Goal: Task Accomplishment & Management: Manage account settings

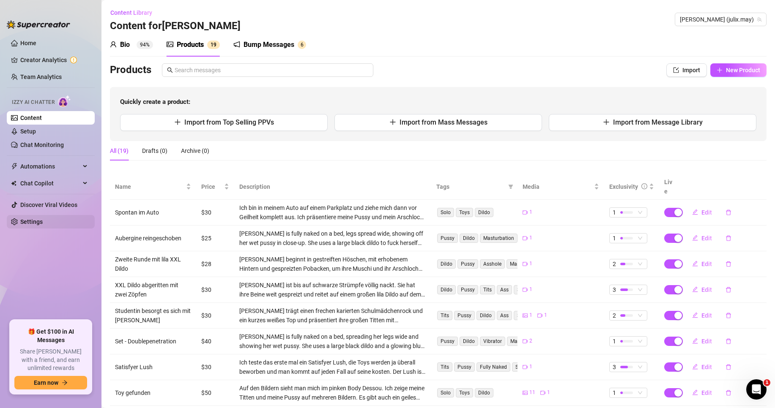
click at [43, 222] on link "Settings" at bounding box center [31, 222] width 22 height 7
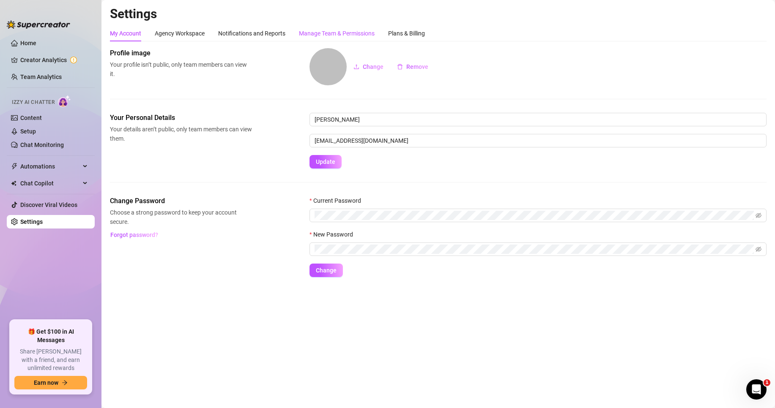
click at [330, 36] on div "Manage Team & Permissions" at bounding box center [337, 33] width 76 height 9
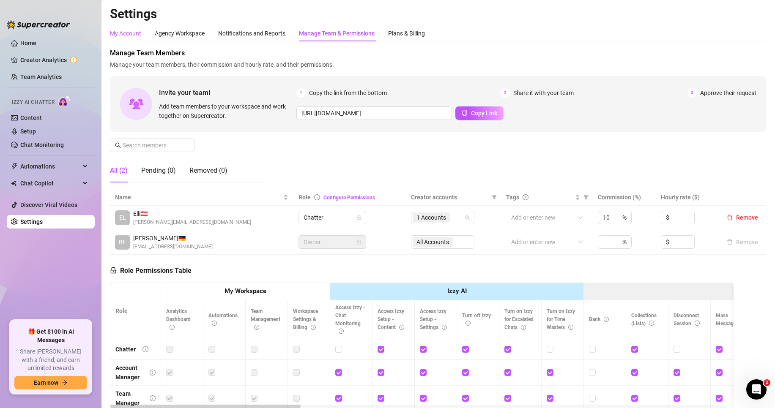
click at [135, 36] on div "My Account" at bounding box center [125, 33] width 31 height 9
click at [174, 36] on div "Agency Workspace" at bounding box center [180, 33] width 50 height 9
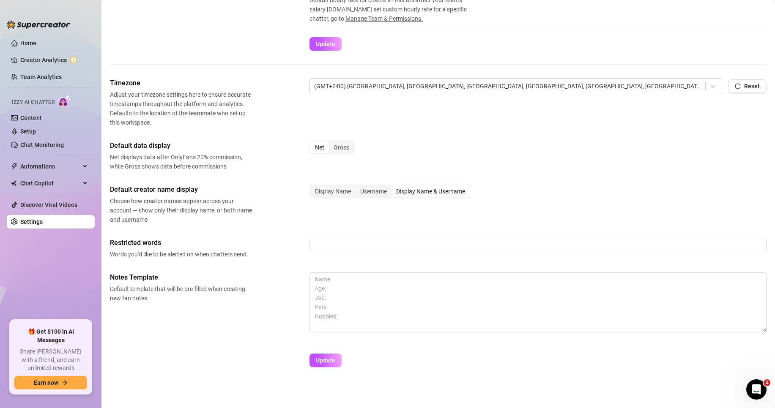
scroll to position [272, 0]
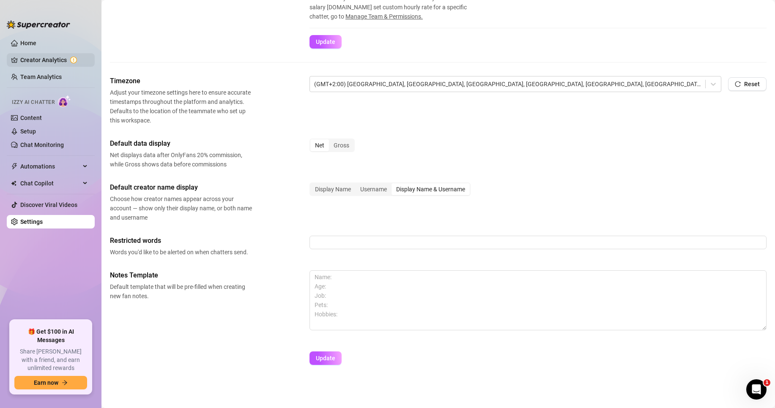
click at [66, 57] on link "Creator Analytics" at bounding box center [54, 60] width 68 height 14
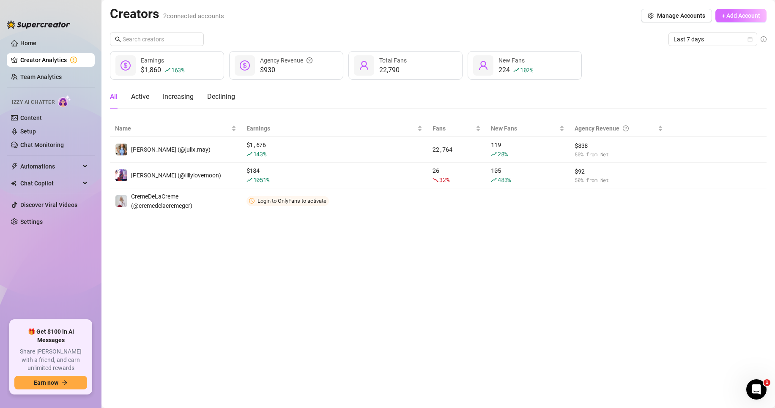
click at [749, 17] on span "+ Add Account" at bounding box center [741, 15] width 38 height 7
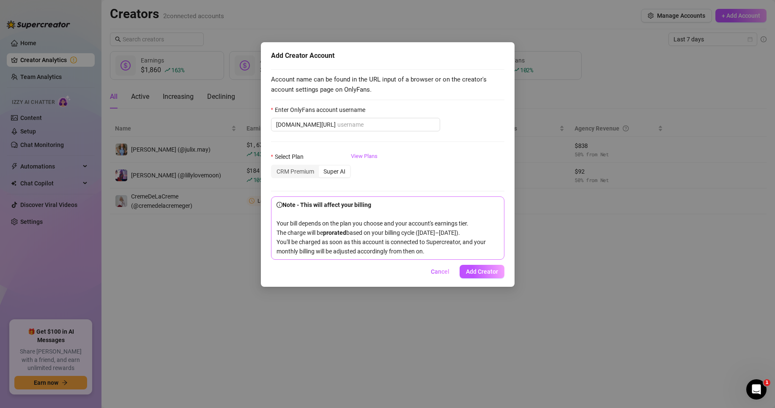
drag, startPoint x: 446, startPoint y: 279, endPoint x: 443, endPoint y: 270, distance: 9.6
click at [445, 275] on span "Cancel" at bounding box center [440, 271] width 19 height 7
